Goal: Communication & Community: Answer question/provide support

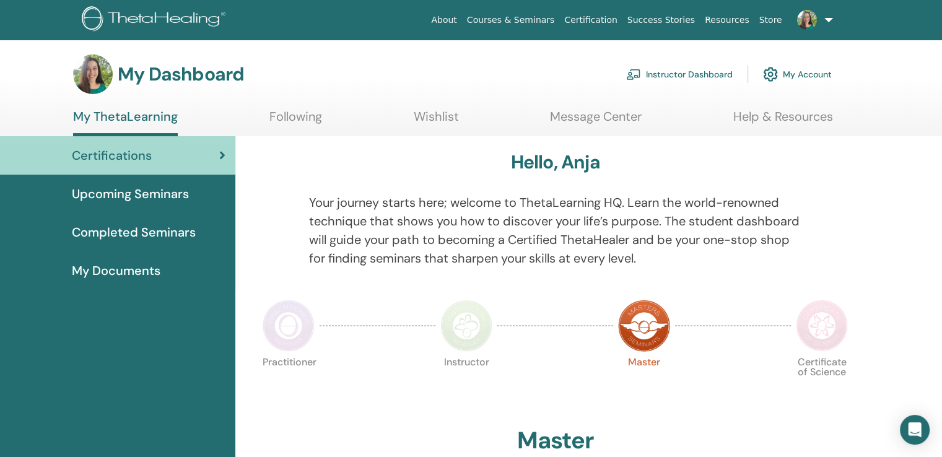
click at [653, 75] on link "Instructor Dashboard" at bounding box center [679, 74] width 107 height 27
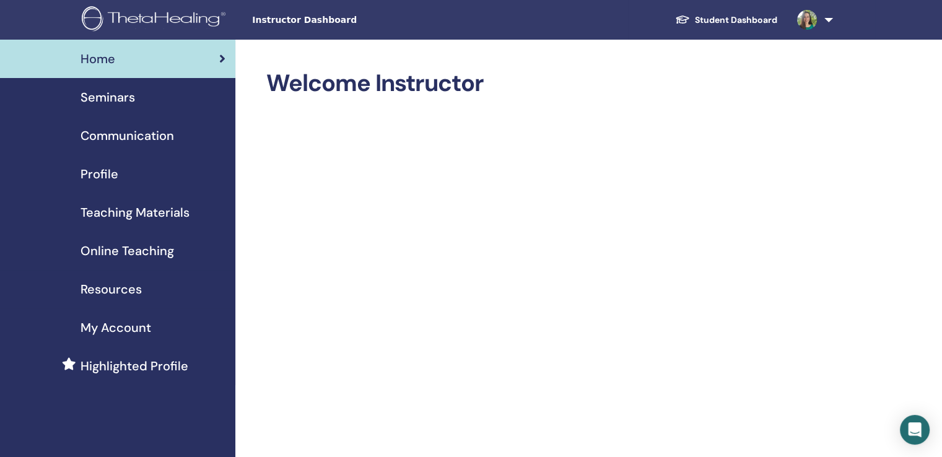
click at [89, 173] on span "Profile" at bounding box center [100, 174] width 38 height 19
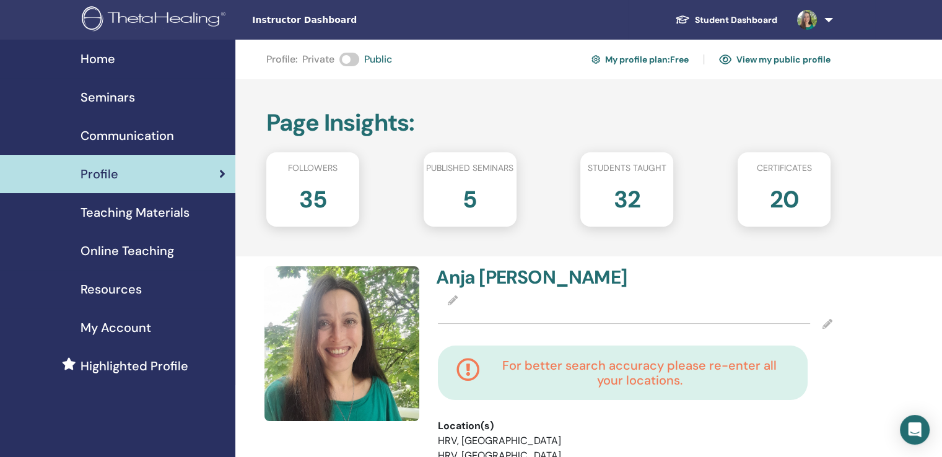
click at [833, 17] on link at bounding box center [812, 20] width 51 height 40
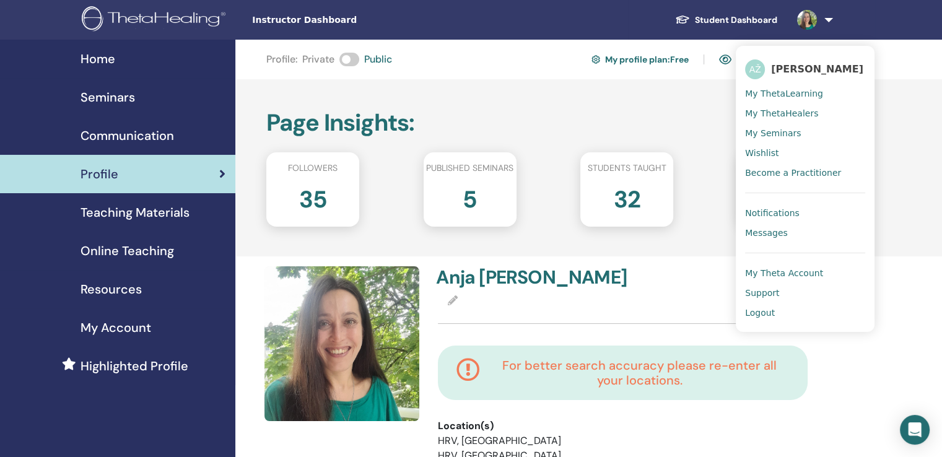
click at [782, 231] on span "Messages" at bounding box center [766, 232] width 43 height 11
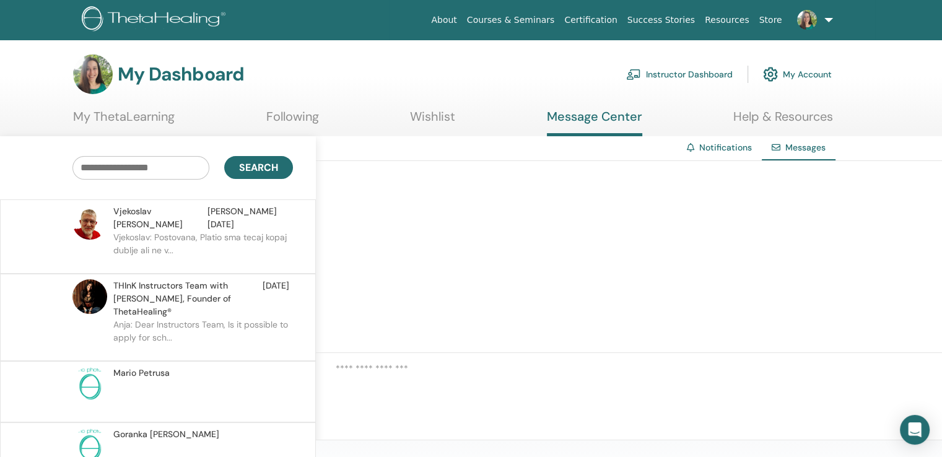
click at [224, 380] on p at bounding box center [203, 398] width 180 height 37
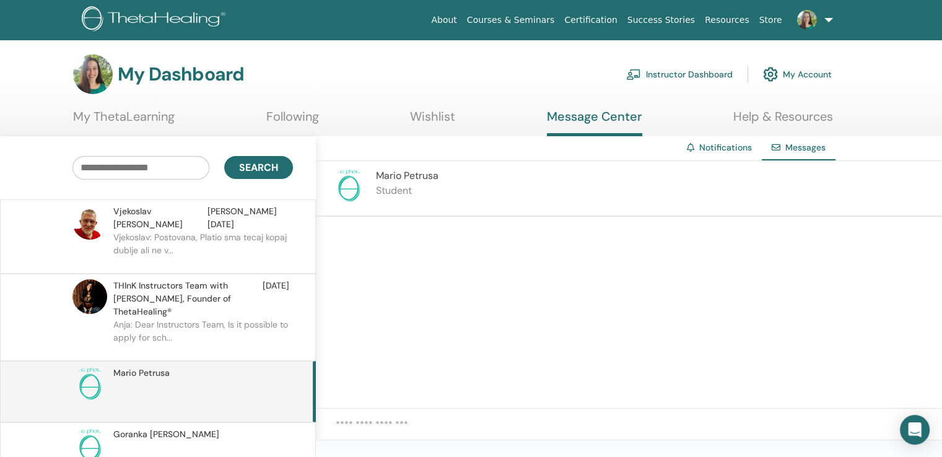
click at [212, 428] on div "Goranka Stančić" at bounding box center [201, 434] width 176 height 13
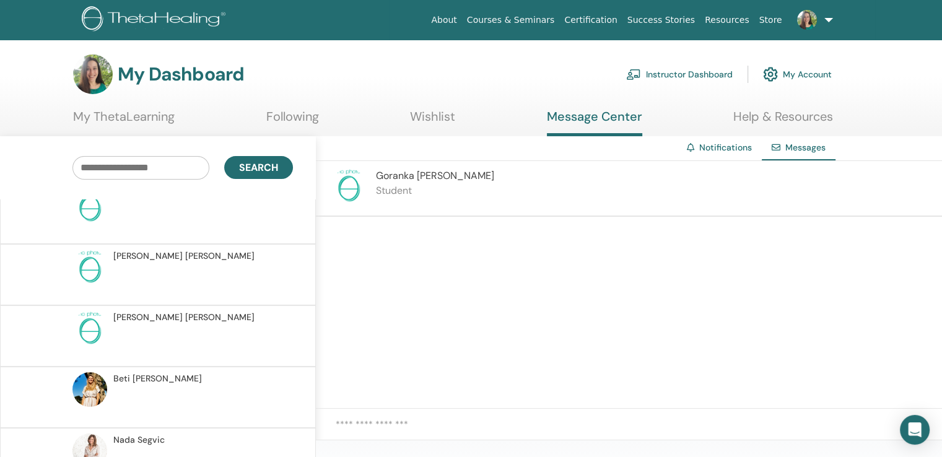
scroll to position [1682, 0]
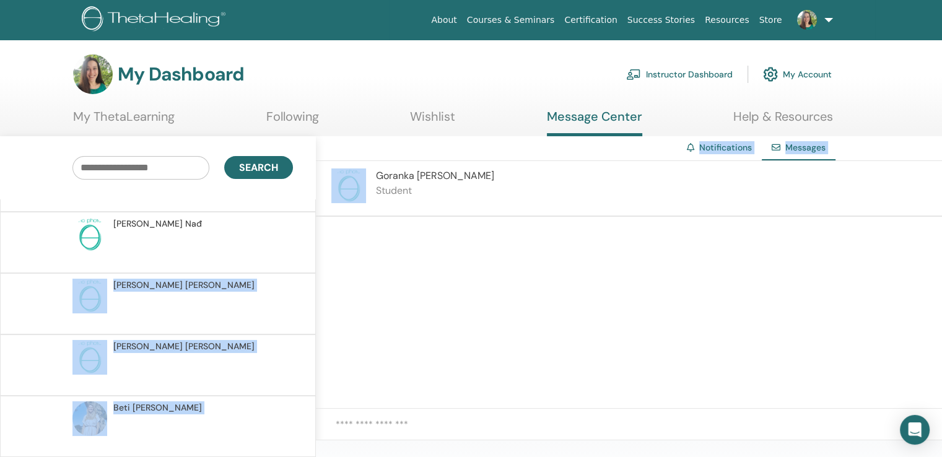
drag, startPoint x: 323, startPoint y: 210, endPoint x: 313, endPoint y: 221, distance: 14.9
click at [313, 221] on div "Search Vjekoslav Manjerović Jan 16 Vjekoslav: Postovana, Platio sma tecaj kopaj…" at bounding box center [471, 296] width 942 height 320
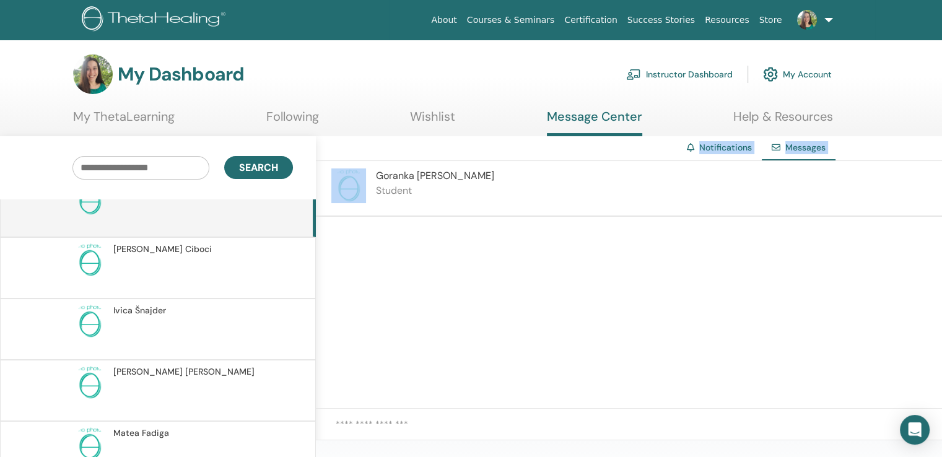
scroll to position [7, 0]
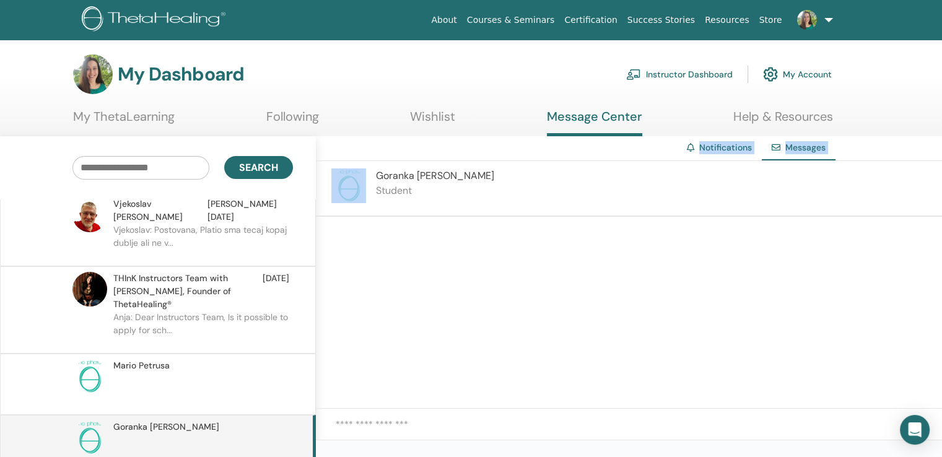
click at [191, 275] on span "THInK Instructors Team with Vianna Stibal, Founder of ThetaHealing®" at bounding box center [187, 291] width 149 height 39
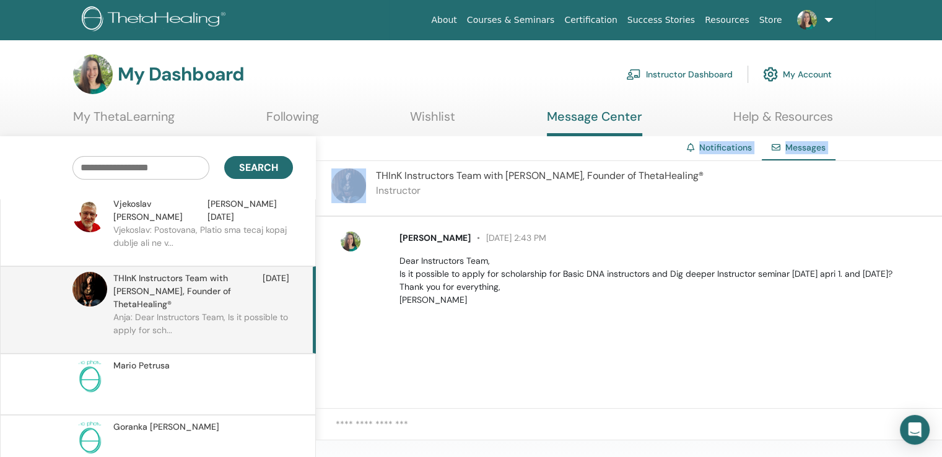
click at [202, 233] on p "Vjekoslav: Postovana, Platio sma tecaj kopaj dublje ali ne v..." at bounding box center [203, 242] width 180 height 37
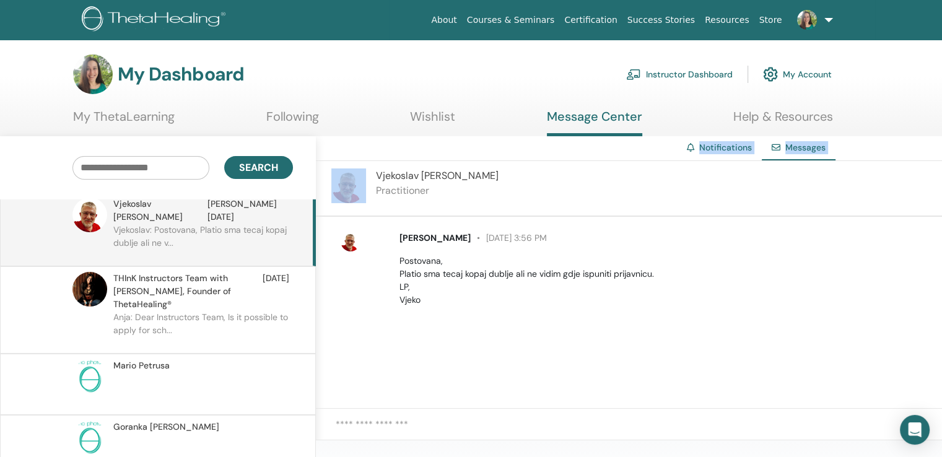
click at [461, 19] on link "About" at bounding box center [443, 20] width 35 height 23
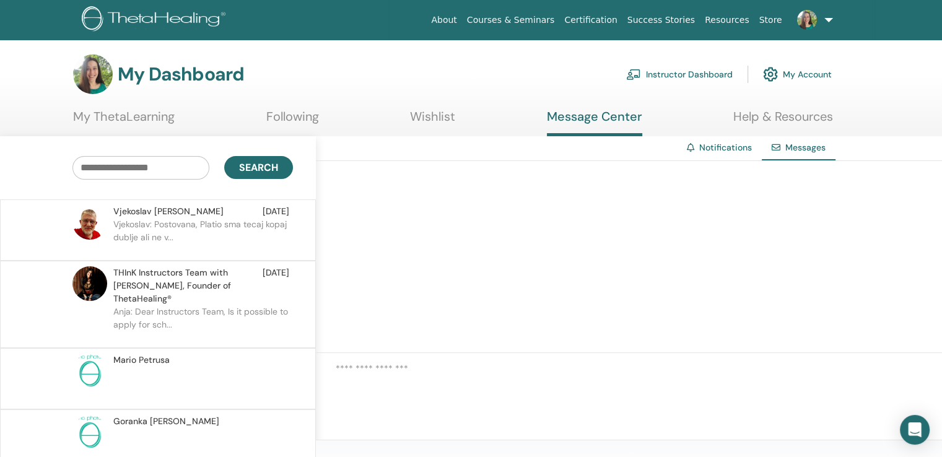
click at [461, 13] on link "About" at bounding box center [443, 20] width 35 height 23
